Goal: Browse casually: Explore the website without a specific task or goal

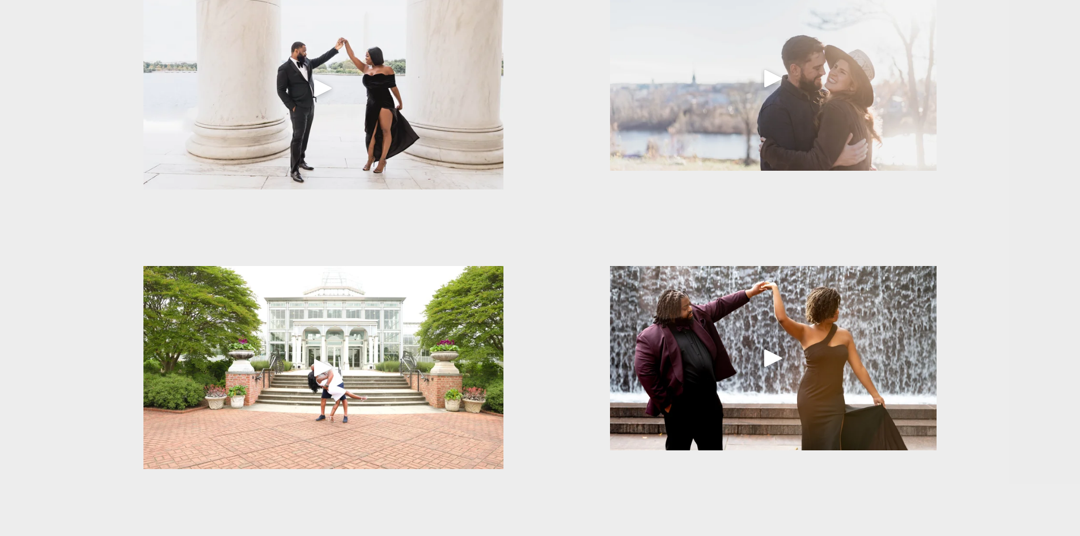
scroll to position [964, 0]
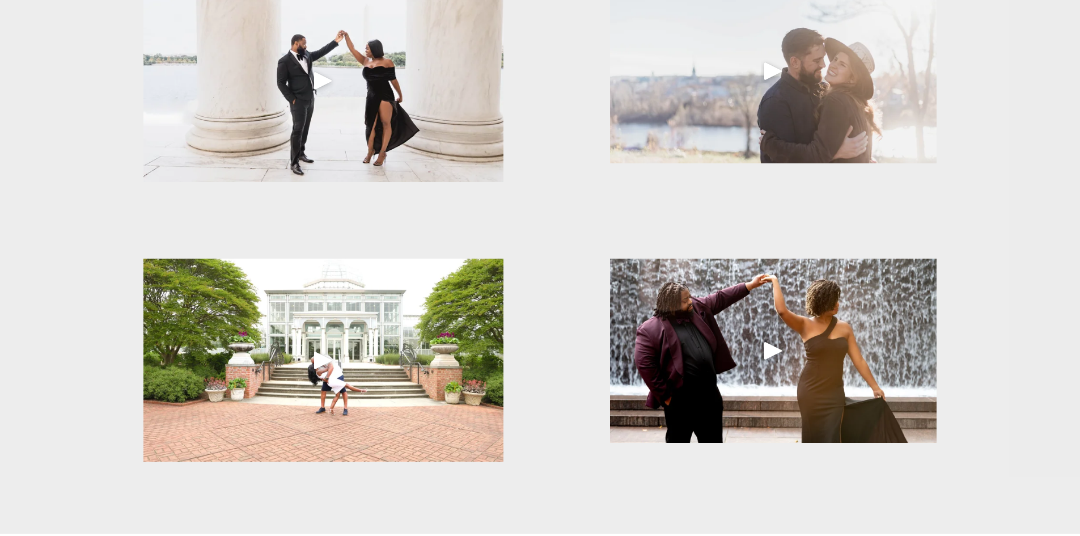
click at [364, 103] on div at bounding box center [323, 80] width 360 height 203
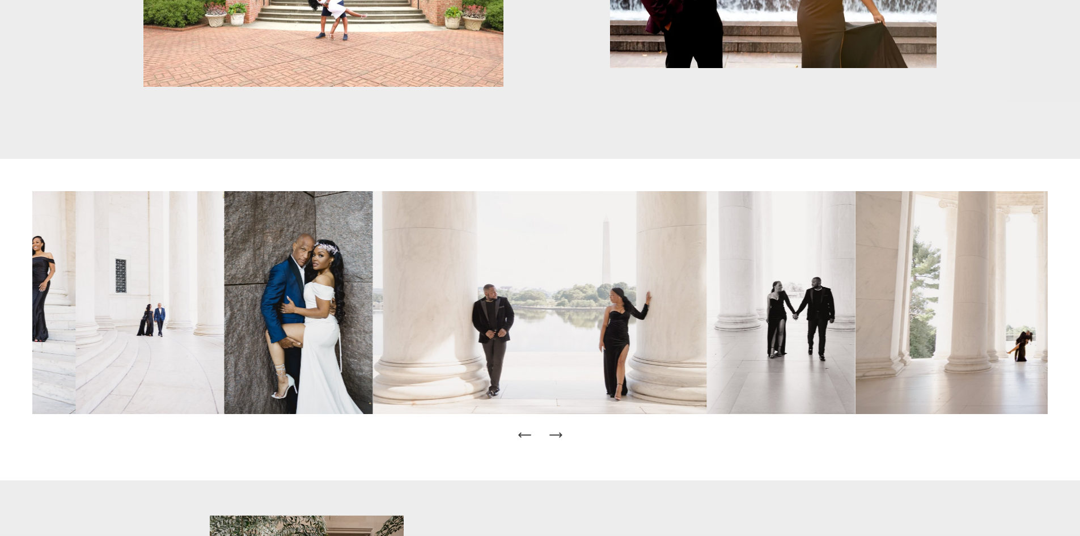
scroll to position [1530, 0]
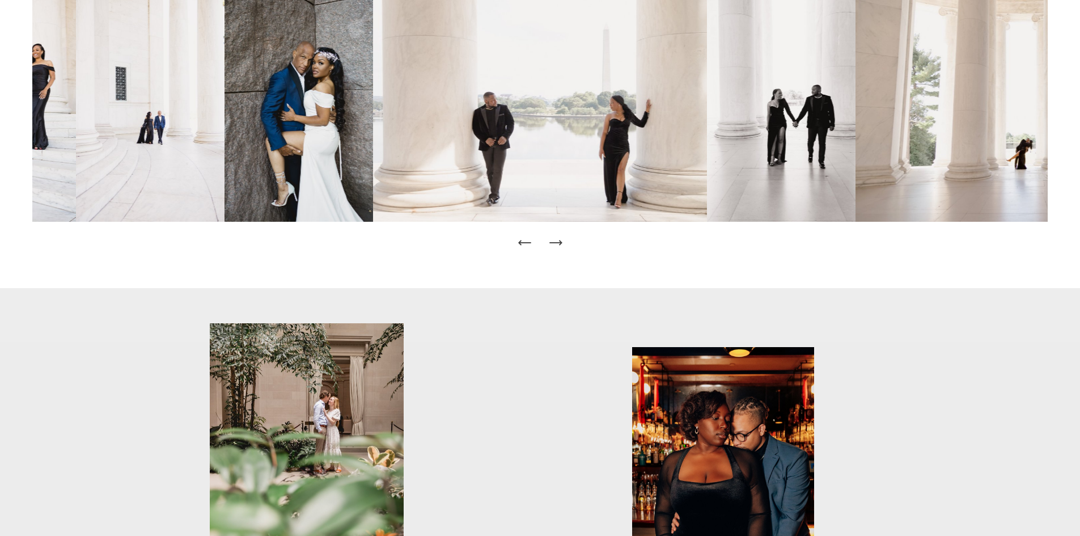
click at [559, 240] on icon "Next Slide" at bounding box center [556, 243] width 16 height 16
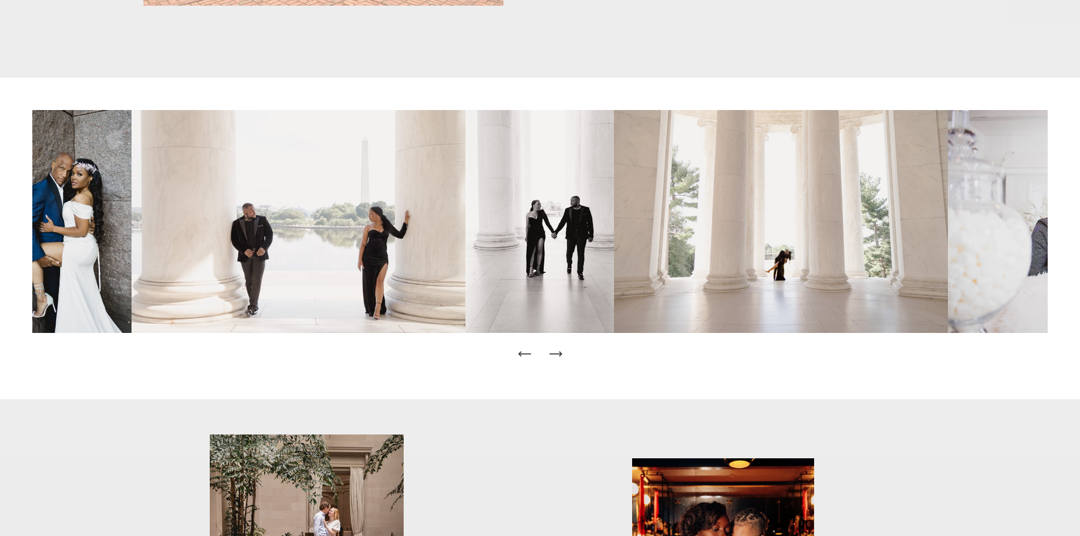
scroll to position [1417, 0]
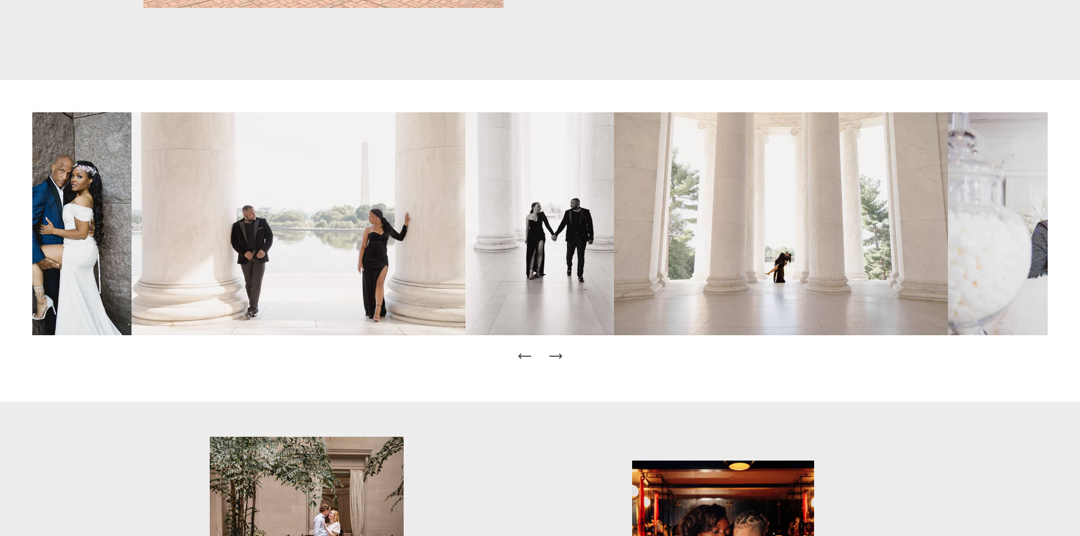
click at [562, 360] on icon "Next Slide" at bounding box center [556, 356] width 16 height 16
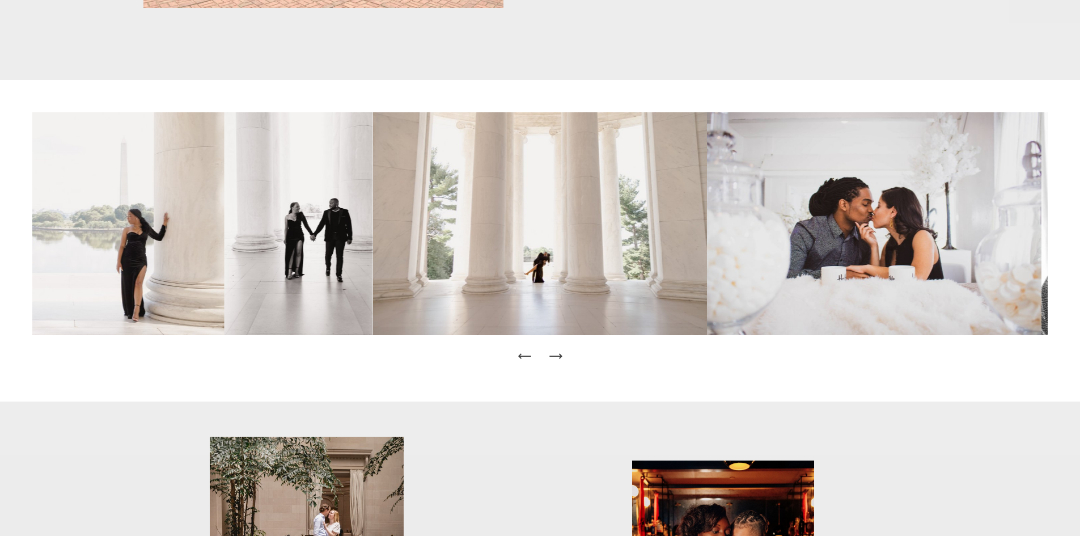
click at [562, 360] on icon "Next Slide" at bounding box center [556, 356] width 16 height 16
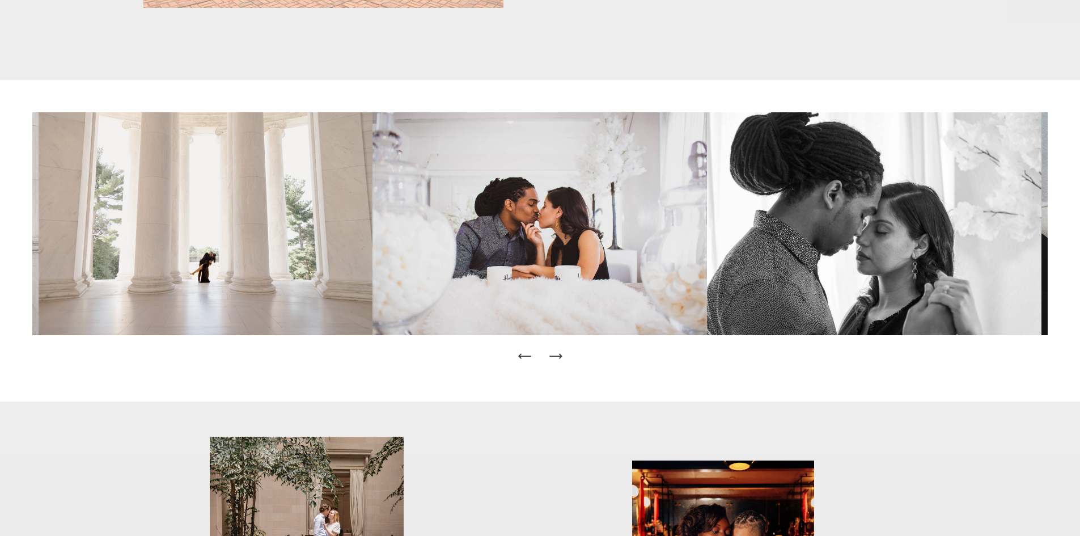
click at [562, 360] on icon "Next Slide" at bounding box center [556, 356] width 16 height 16
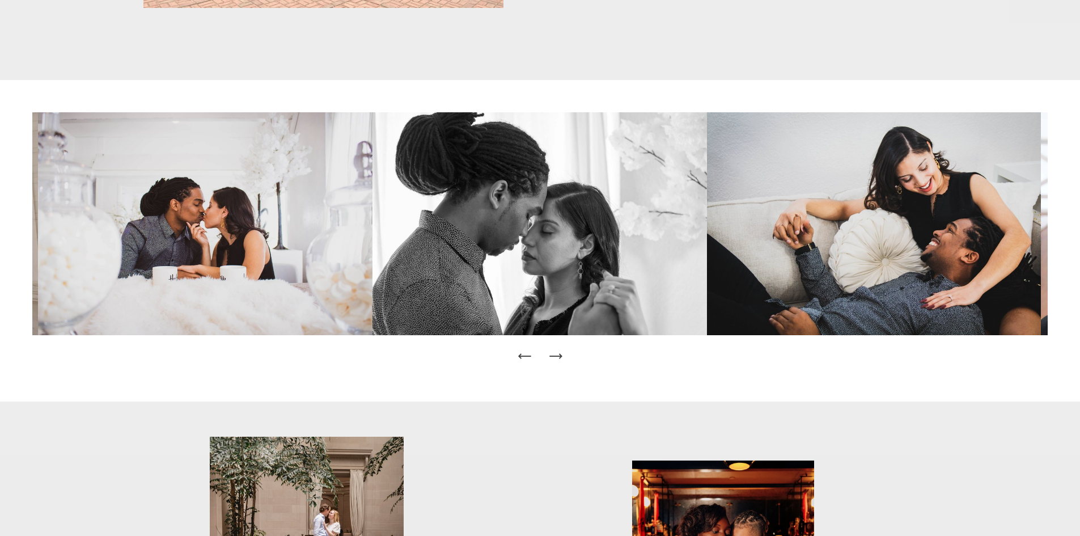
click at [562, 360] on icon "Next Slide" at bounding box center [556, 356] width 16 height 16
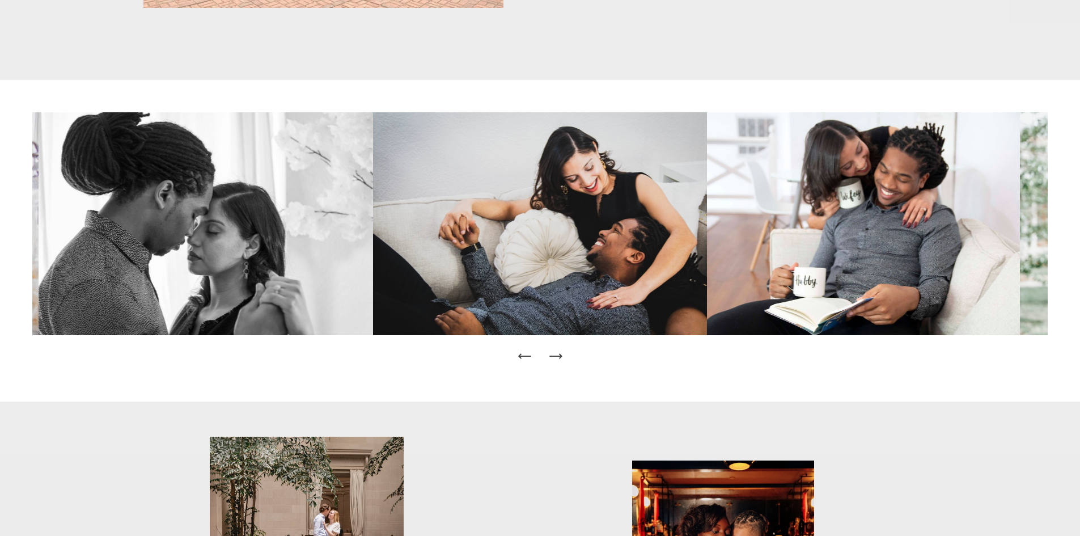
click at [562, 360] on icon "Next Slide" at bounding box center [556, 356] width 16 height 16
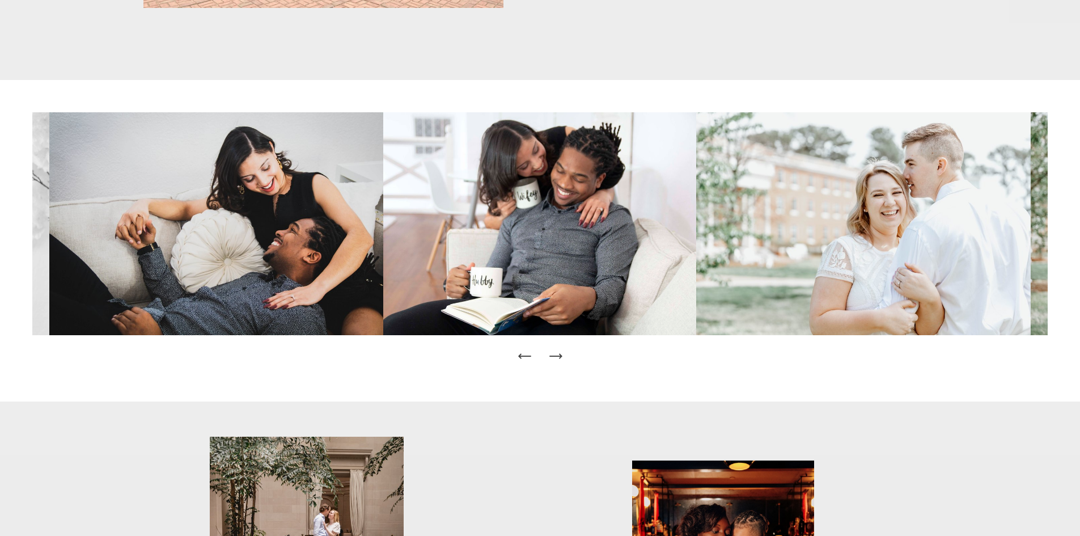
click at [562, 360] on icon "Next Slide" at bounding box center [556, 356] width 16 height 16
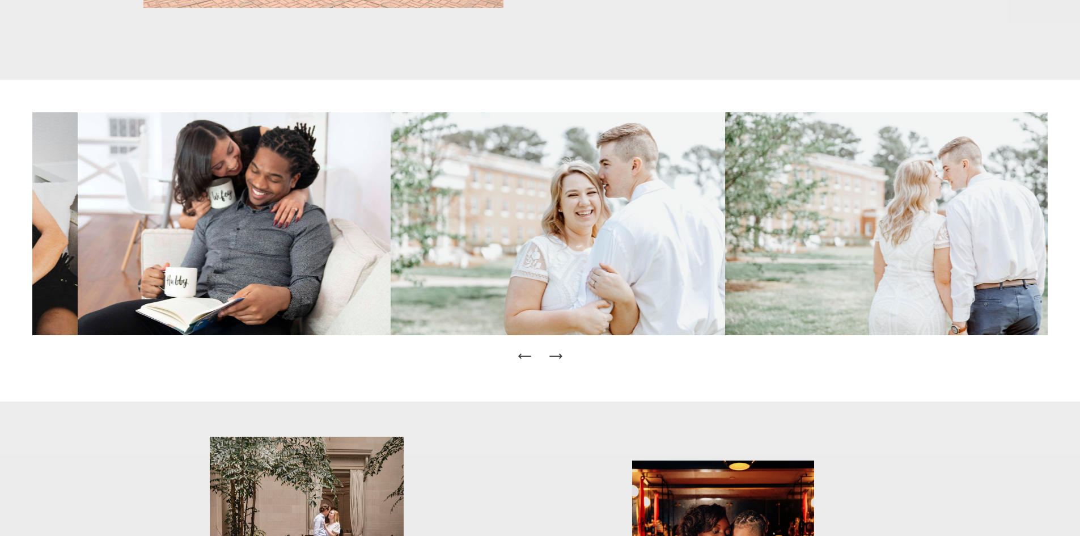
click at [562, 360] on icon "Next Slide" at bounding box center [556, 356] width 16 height 16
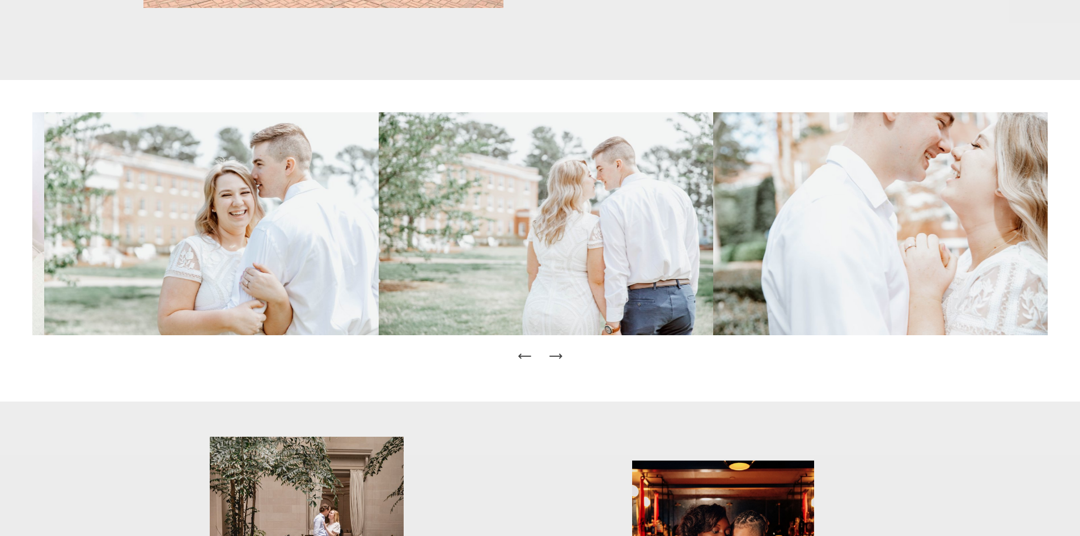
click at [562, 360] on icon "Next Slide" at bounding box center [556, 356] width 16 height 16
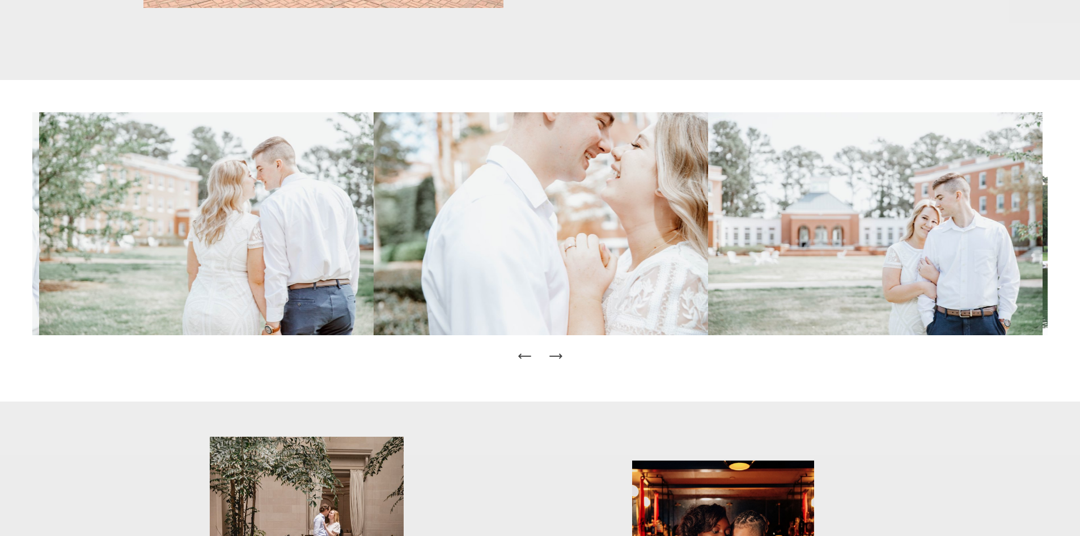
click at [562, 360] on icon "Next Slide" at bounding box center [556, 356] width 16 height 16
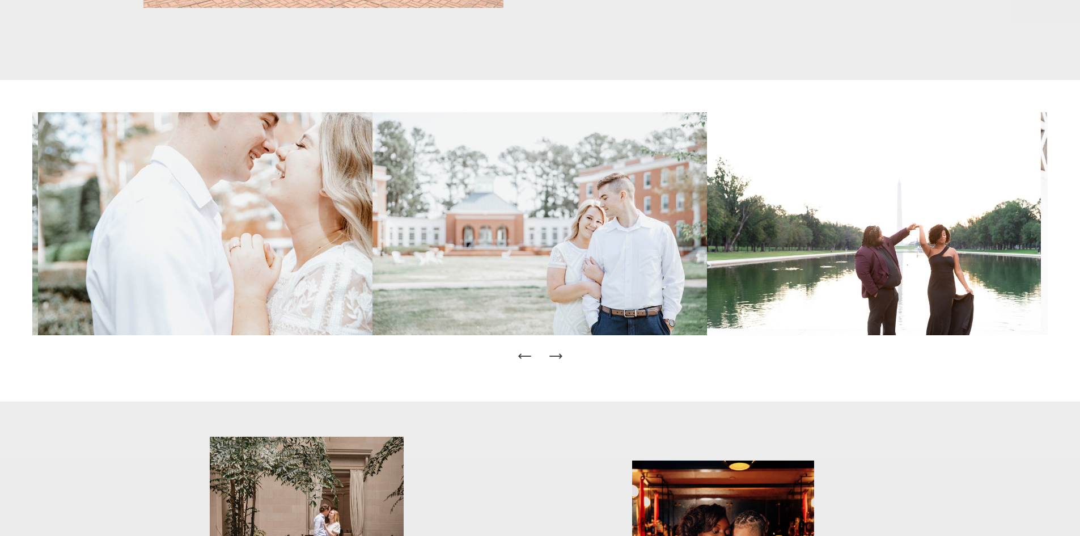
click at [562, 360] on icon "Next Slide" at bounding box center [556, 356] width 16 height 16
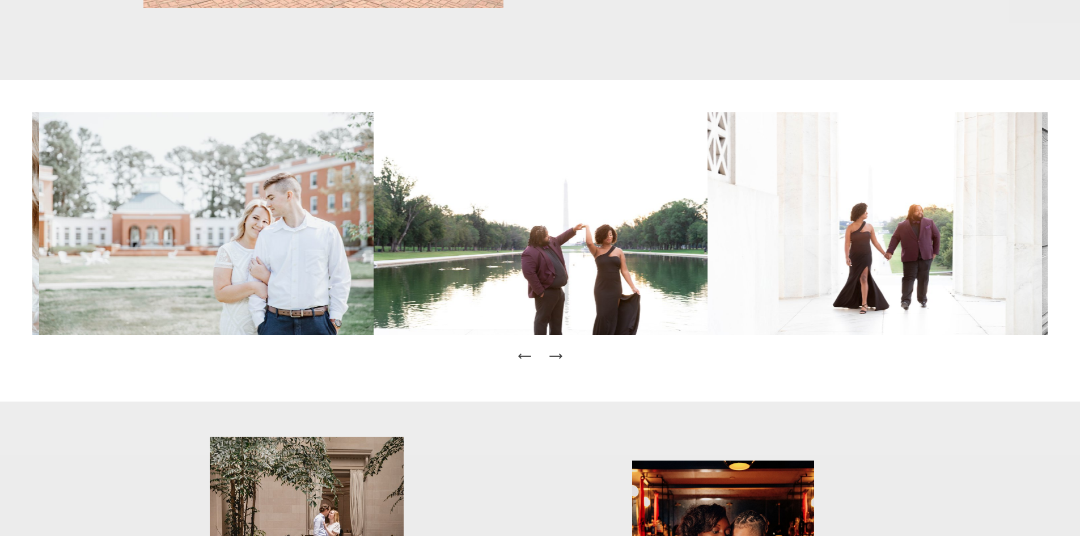
click at [562, 360] on icon "Next Slide" at bounding box center [556, 356] width 16 height 16
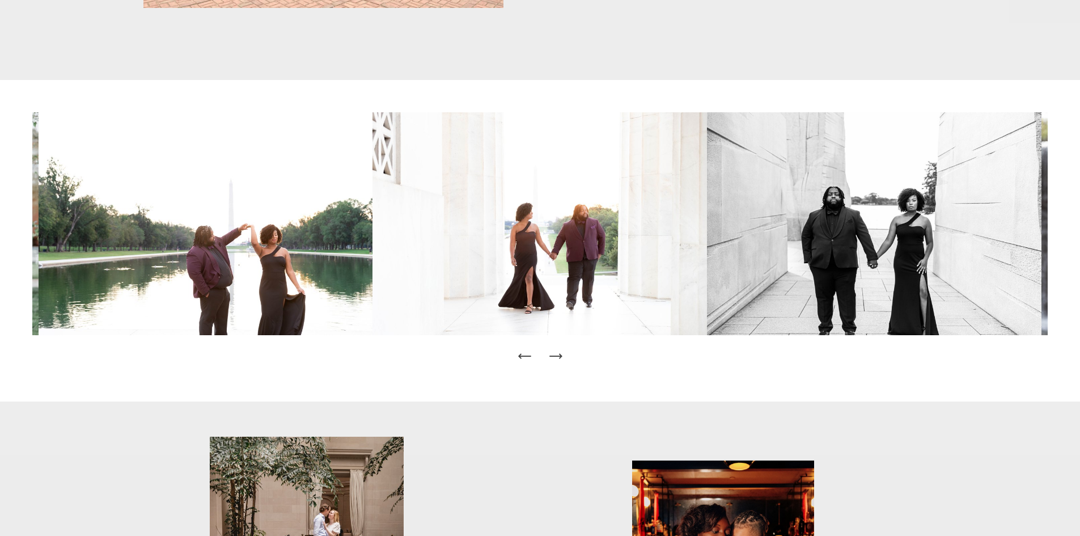
click at [562, 360] on icon "Next Slide" at bounding box center [556, 356] width 16 height 16
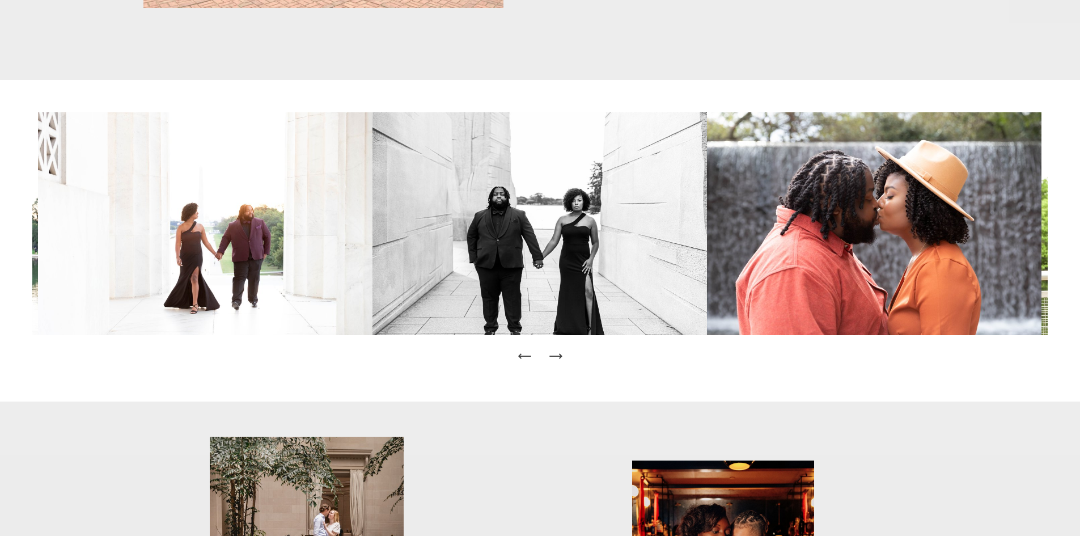
click at [562, 360] on icon "Next Slide" at bounding box center [556, 356] width 16 height 16
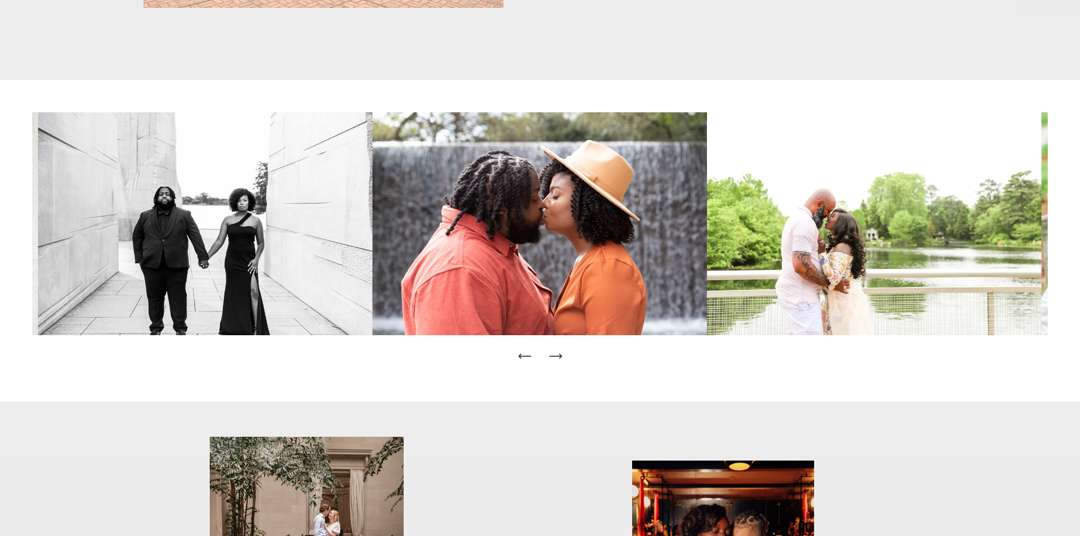
click at [562, 360] on icon "Next Slide" at bounding box center [556, 356] width 16 height 16
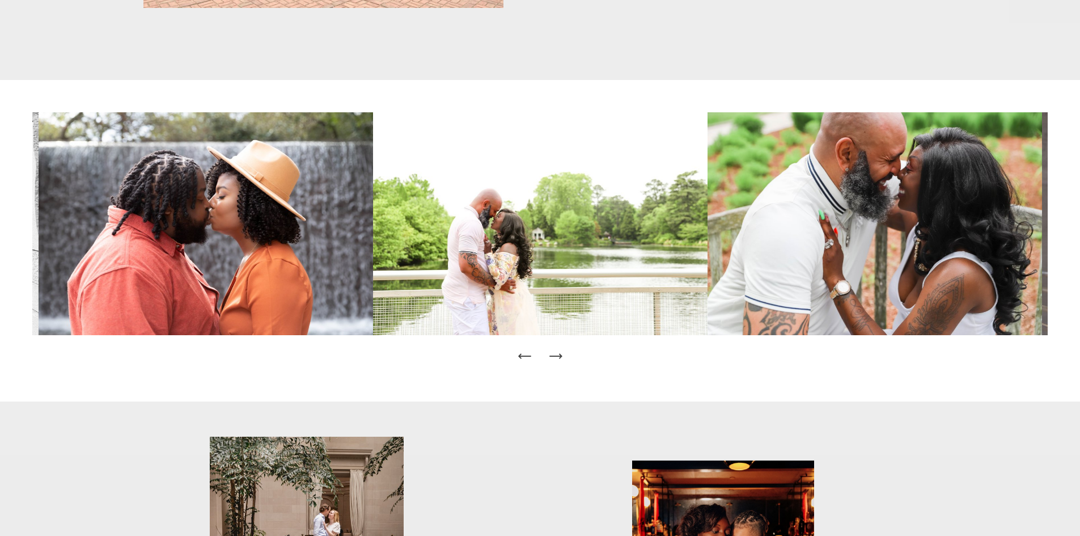
click at [562, 360] on icon "Next Slide" at bounding box center [556, 356] width 16 height 16
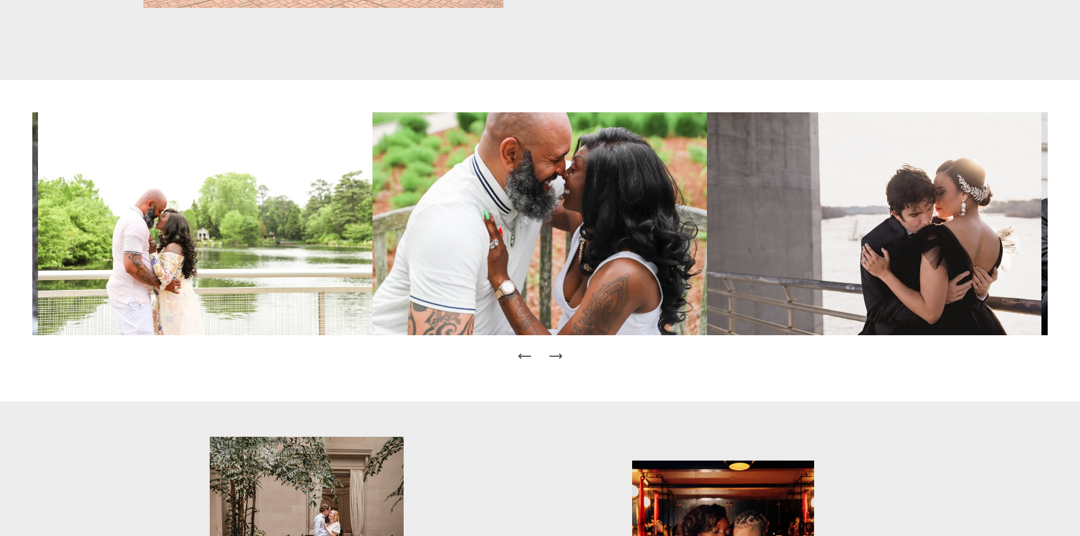
click at [562, 360] on icon "Next Slide" at bounding box center [556, 356] width 16 height 16
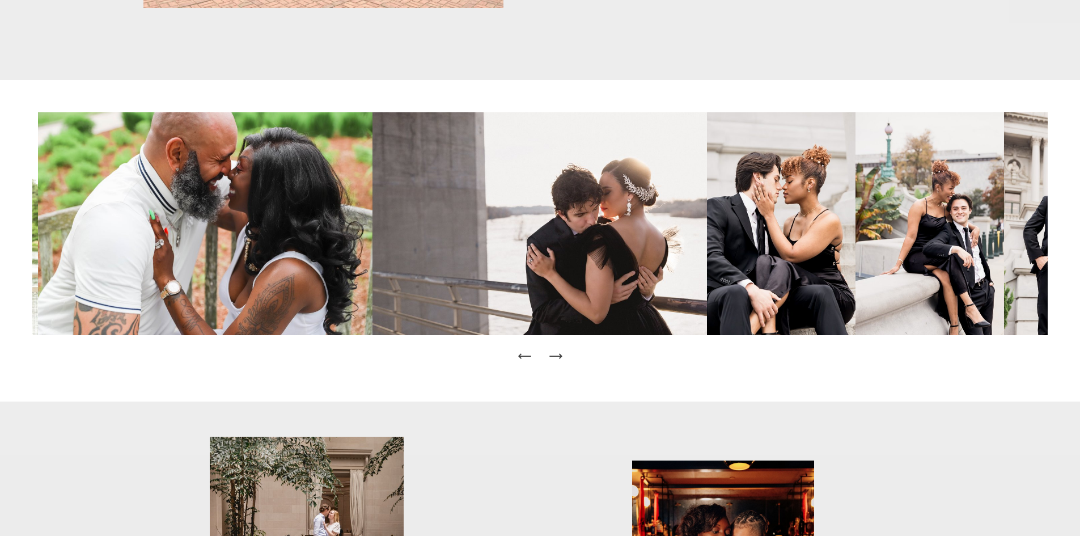
click at [562, 360] on icon "Next Slide" at bounding box center [556, 356] width 16 height 16
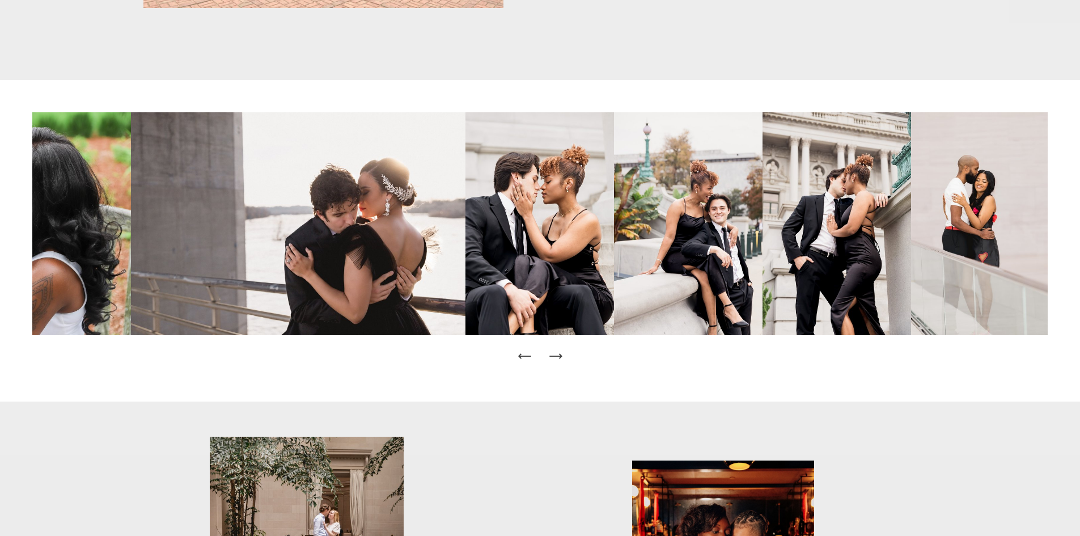
click at [562, 360] on icon "Next Slide" at bounding box center [556, 356] width 16 height 16
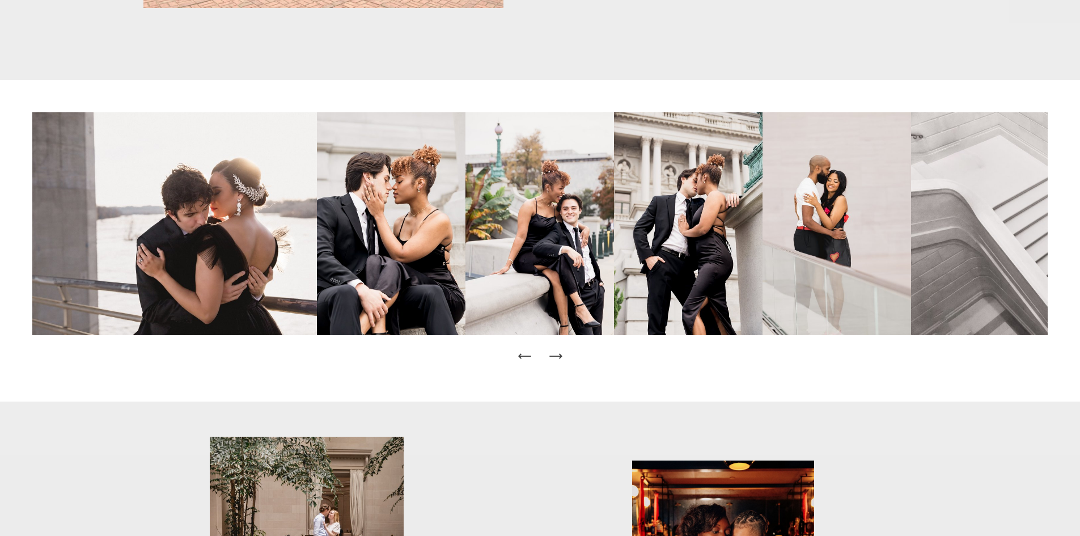
click at [562, 360] on icon "Next Slide" at bounding box center [556, 356] width 16 height 16
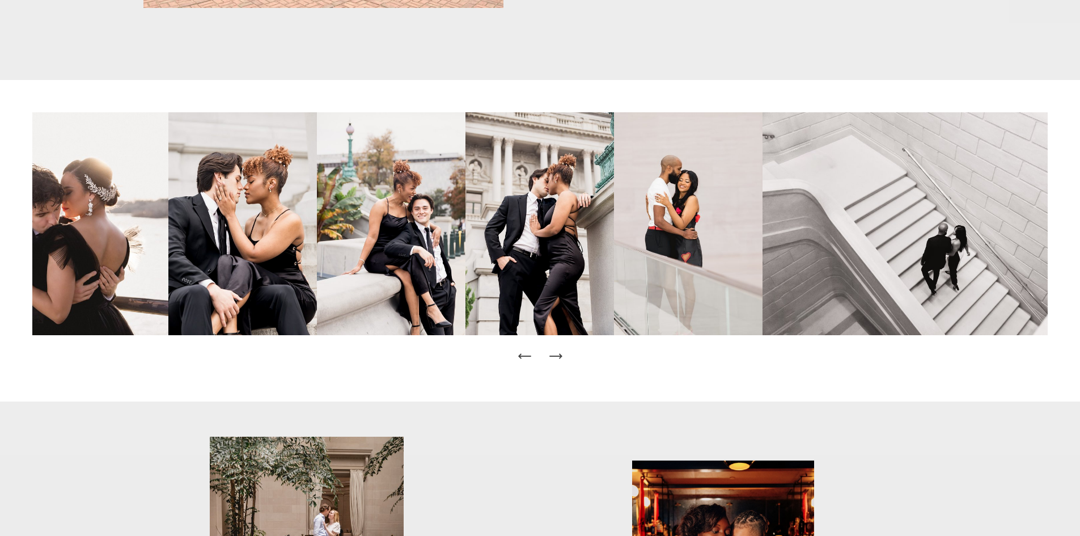
click at [560, 357] on icon "Next Slide" at bounding box center [560, 356] width 2 height 5
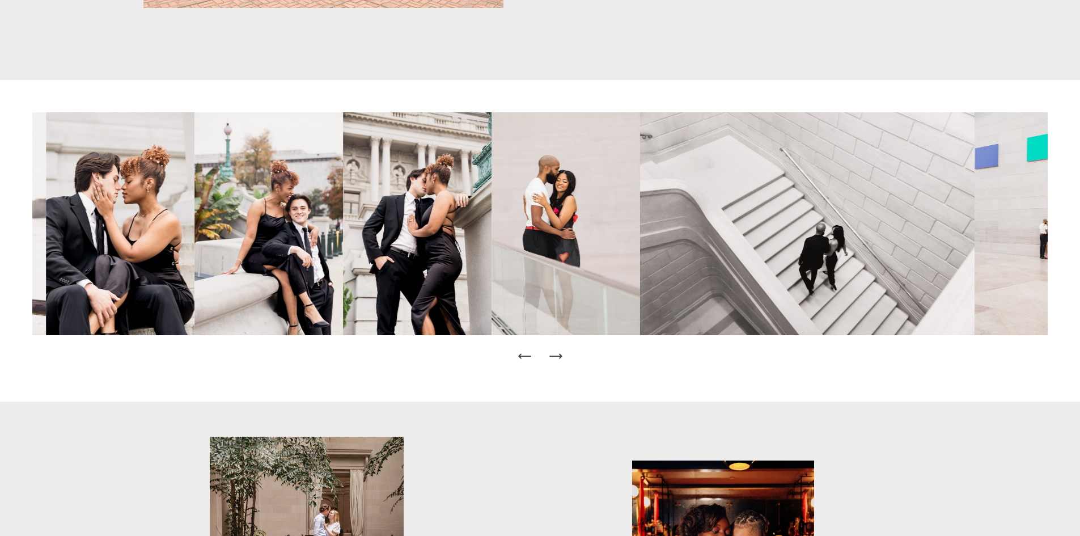
click at [560, 357] on icon "Next Slide" at bounding box center [560, 356] width 2 height 5
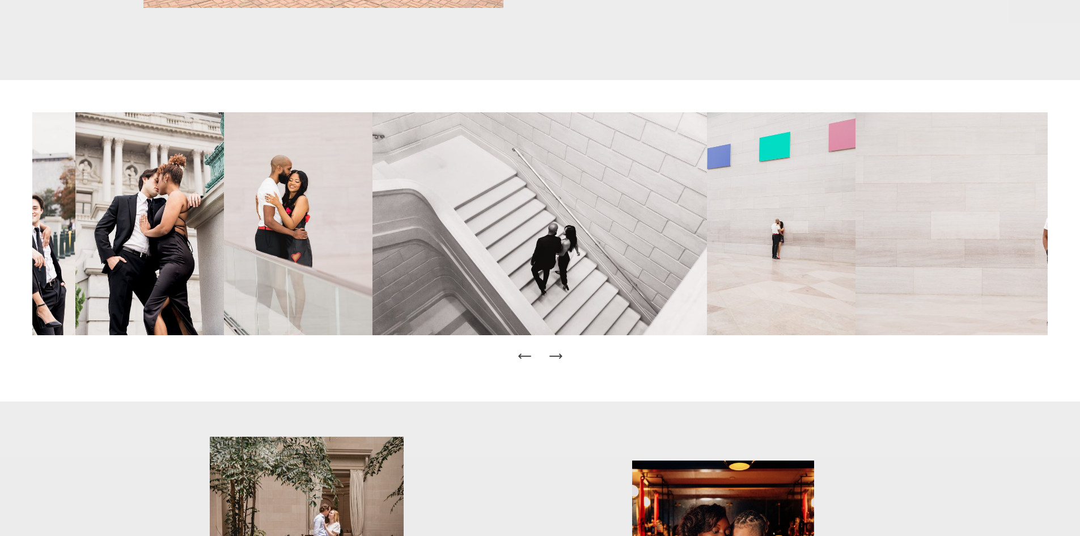
click at [560, 357] on icon "Next Slide" at bounding box center [560, 356] width 2 height 5
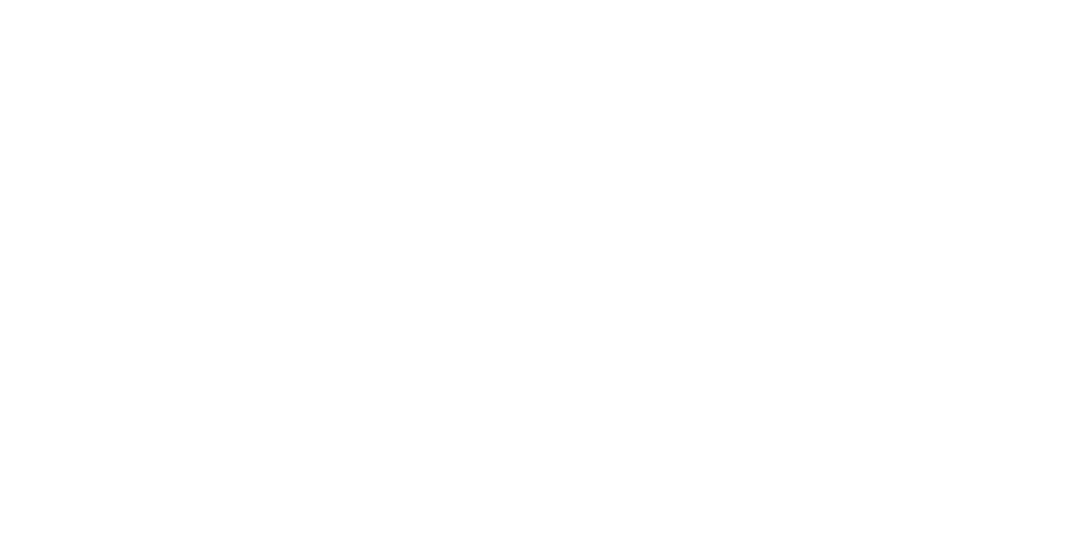
scroll to position [3854, 0]
